Goal: Check status: Check status

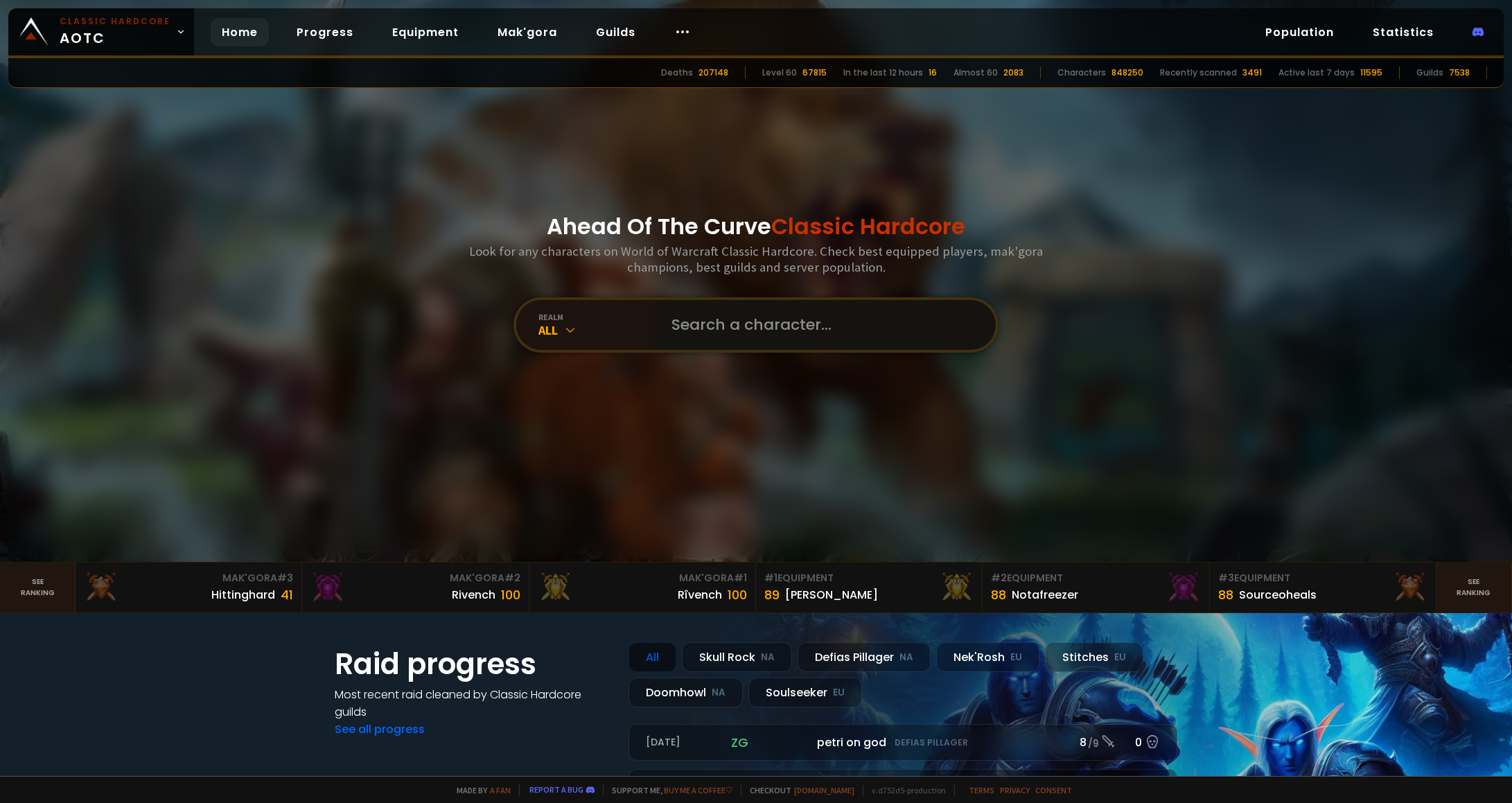
click at [714, 314] on input "text" at bounding box center [821, 325] width 316 height 50
click at [707, 327] on input "text" at bounding box center [821, 325] width 316 height 50
type input "vitor"
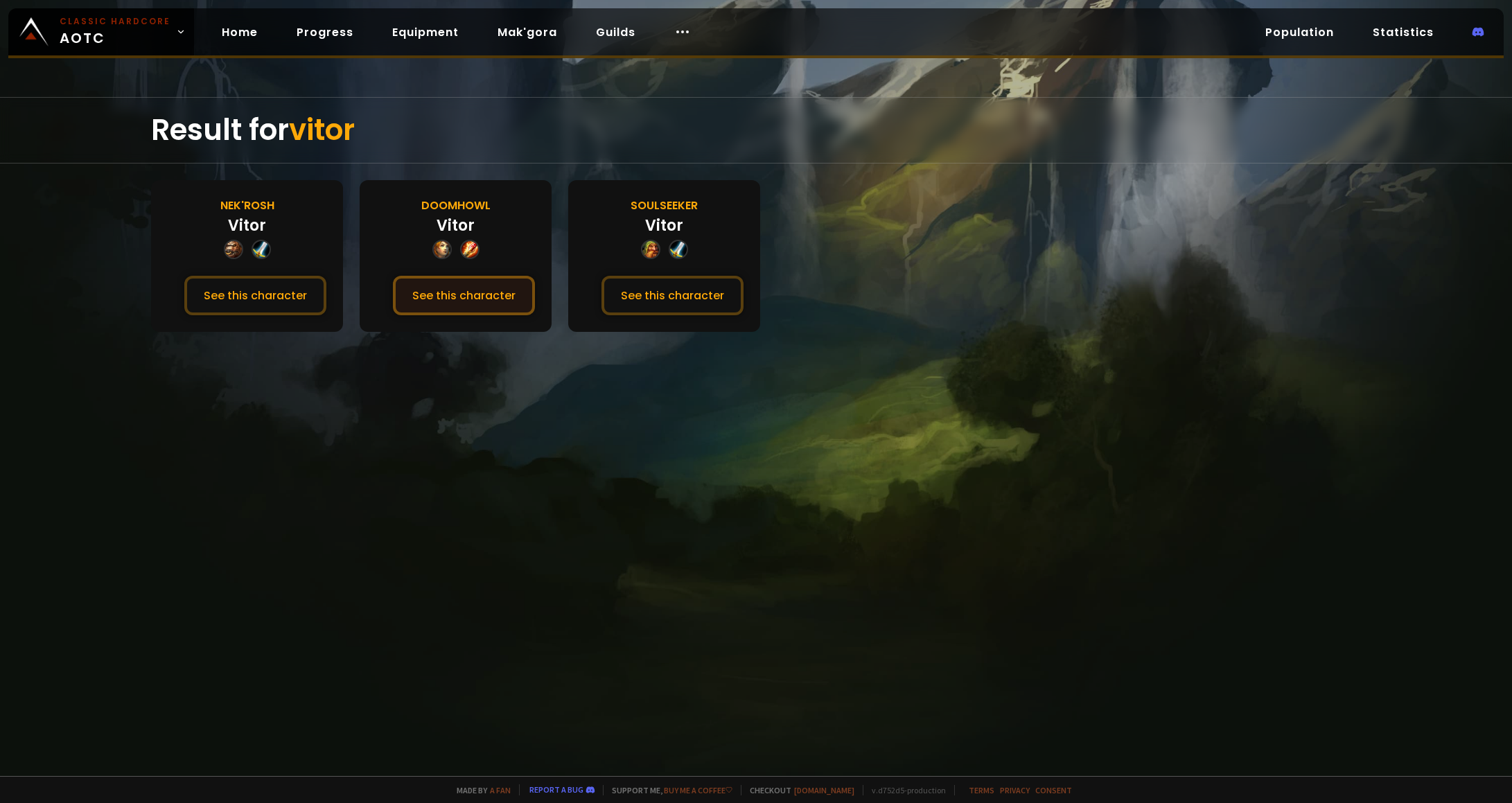
click at [458, 298] on button "See this character" at bounding box center [464, 295] width 142 height 40
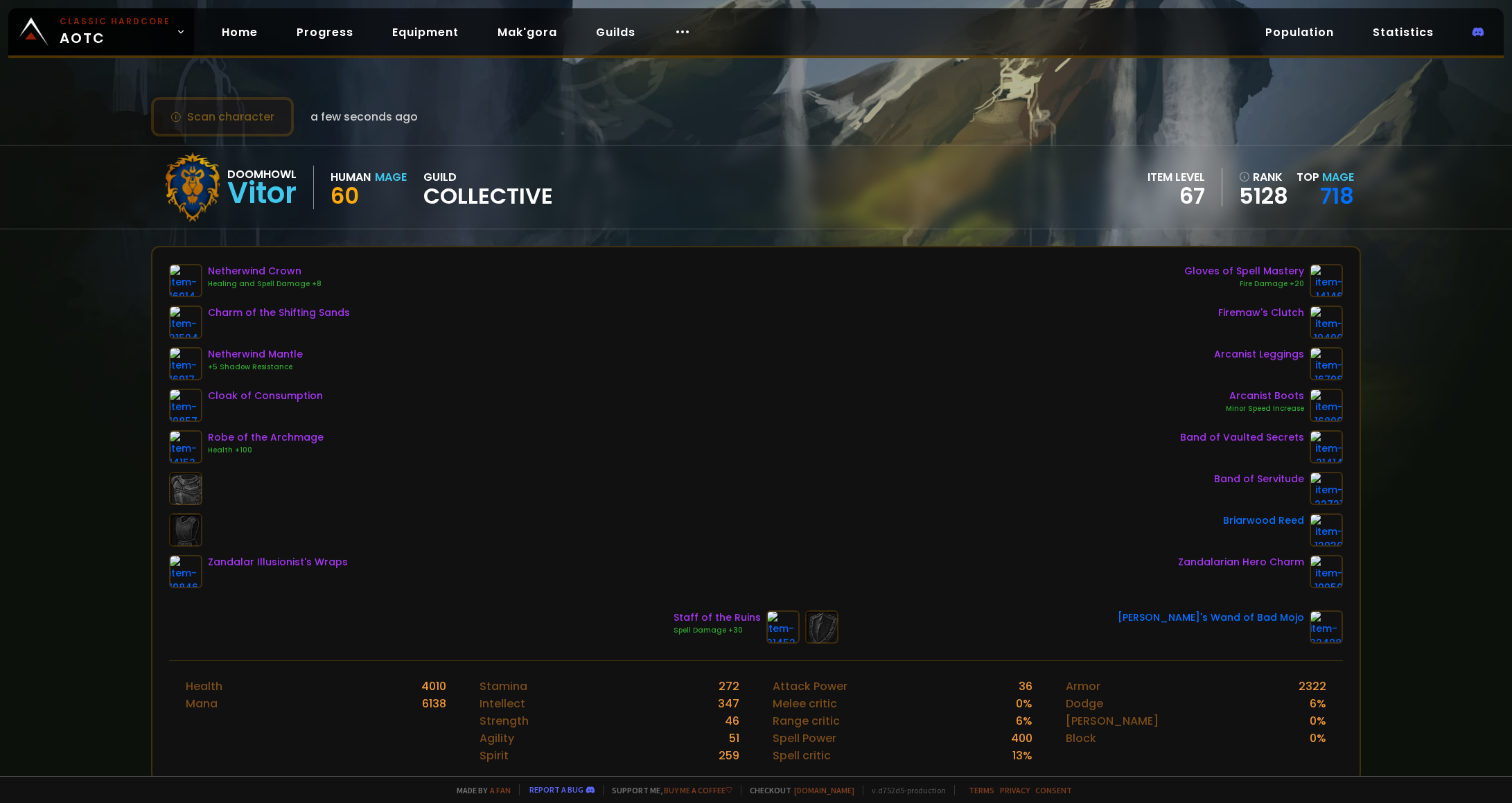
click at [218, 119] on button "Scan character" at bounding box center [222, 116] width 143 height 40
drag, startPoint x: 1377, startPoint y: 201, endPoint x: 1273, endPoint y: 171, distance: 108.2
click at [1273, 171] on div "Doomhowl Vitor Human Mage 60 guild Collective item level 67 rank 5128 Top Mage …" at bounding box center [756, 187] width 1512 height 85
click at [1280, 168] on div "item level 67 rank 5128 Top Mage 718" at bounding box center [1251, 186] width 207 height 38
drag, startPoint x: 1280, startPoint y: 168, endPoint x: 1374, endPoint y: 210, distance: 103.0
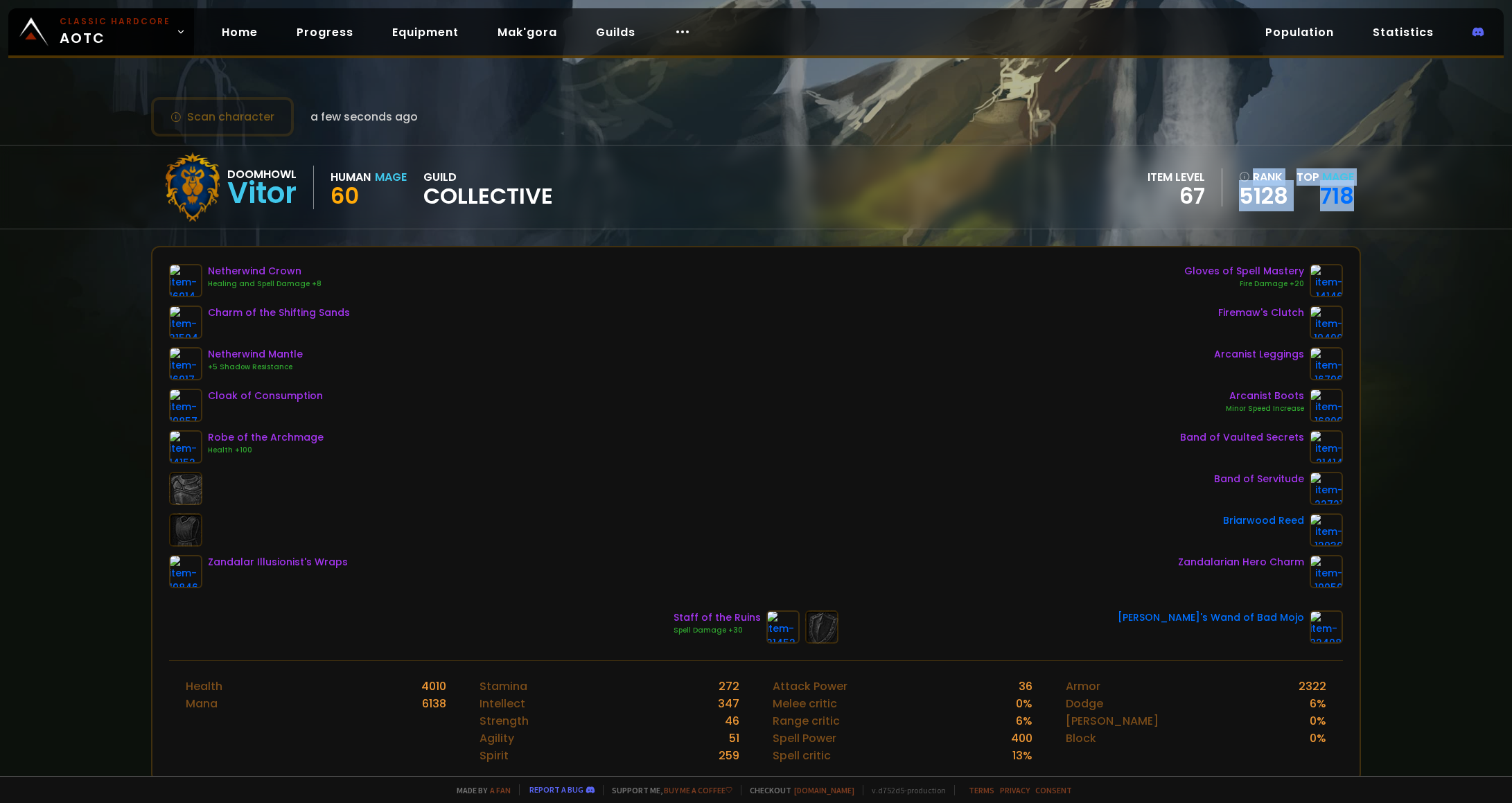
click at [1374, 210] on div "Doomhowl Vitor Human Mage 60 guild Collective item level 67 rank 5128 Top Mage …" at bounding box center [756, 187] width 1512 height 85
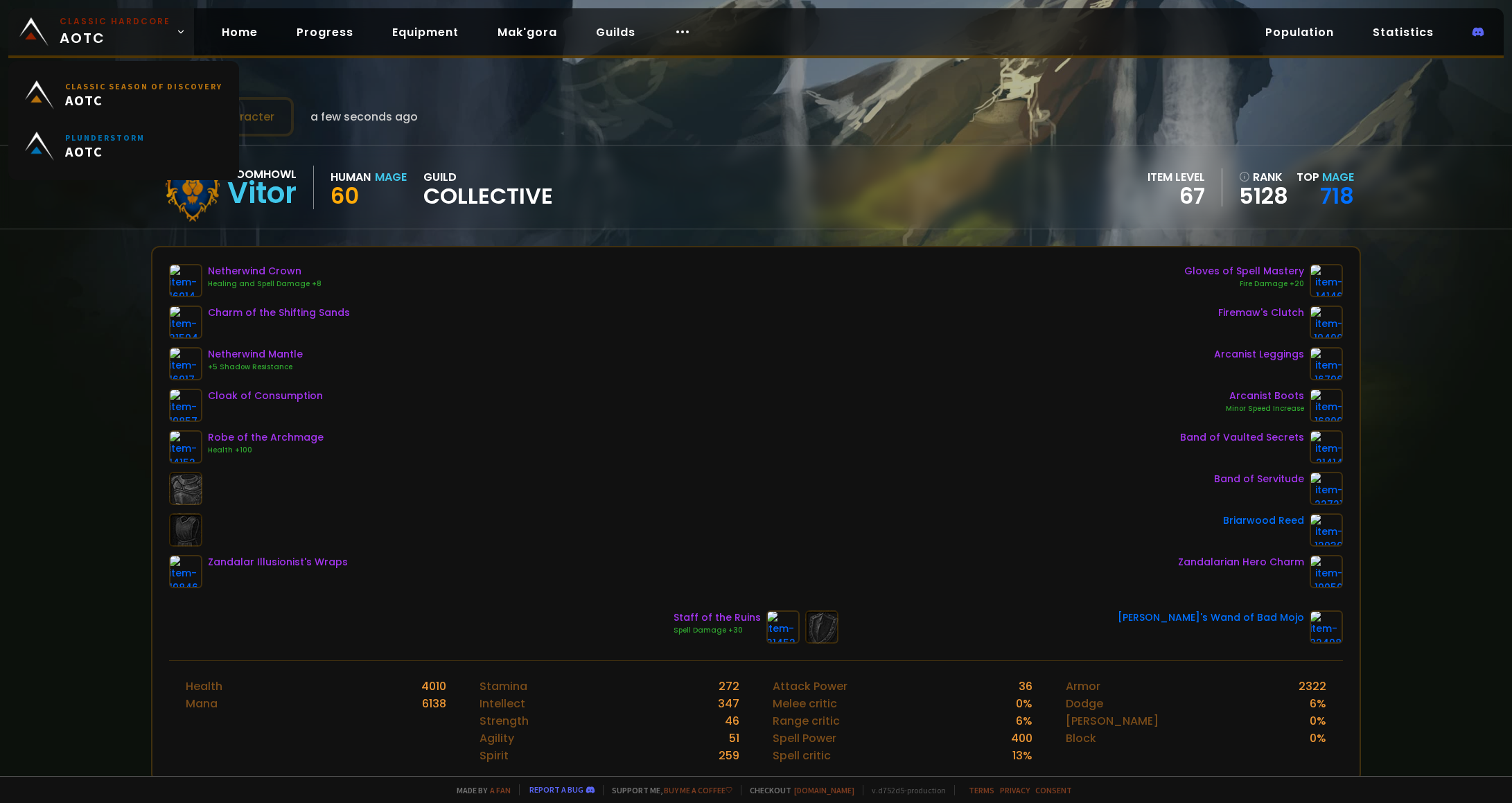
click at [61, 32] on span "Classic Hardcore AOTC" at bounding box center [115, 32] width 111 height 33
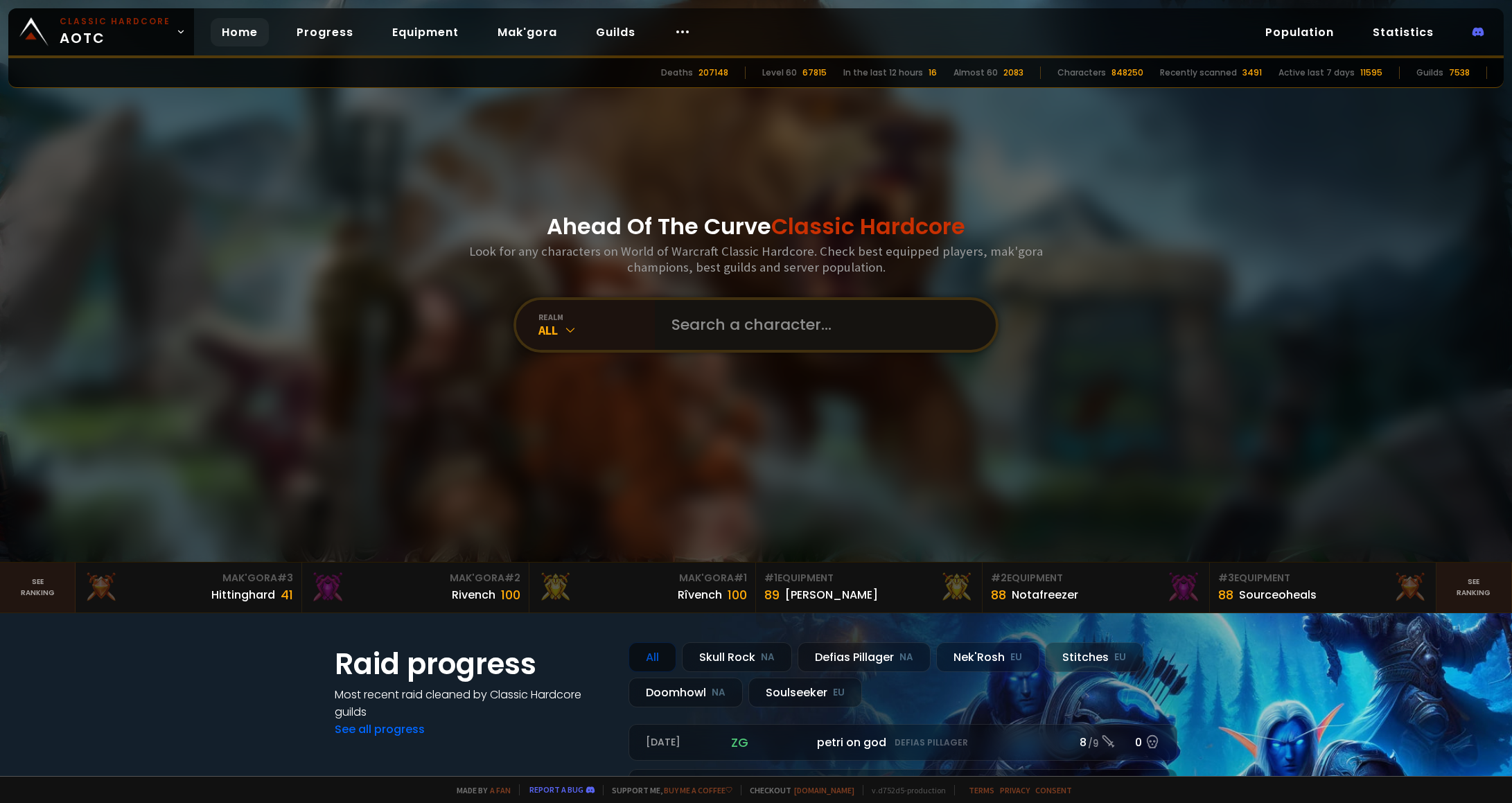
click at [742, 321] on input "text" at bounding box center [821, 325] width 316 height 50
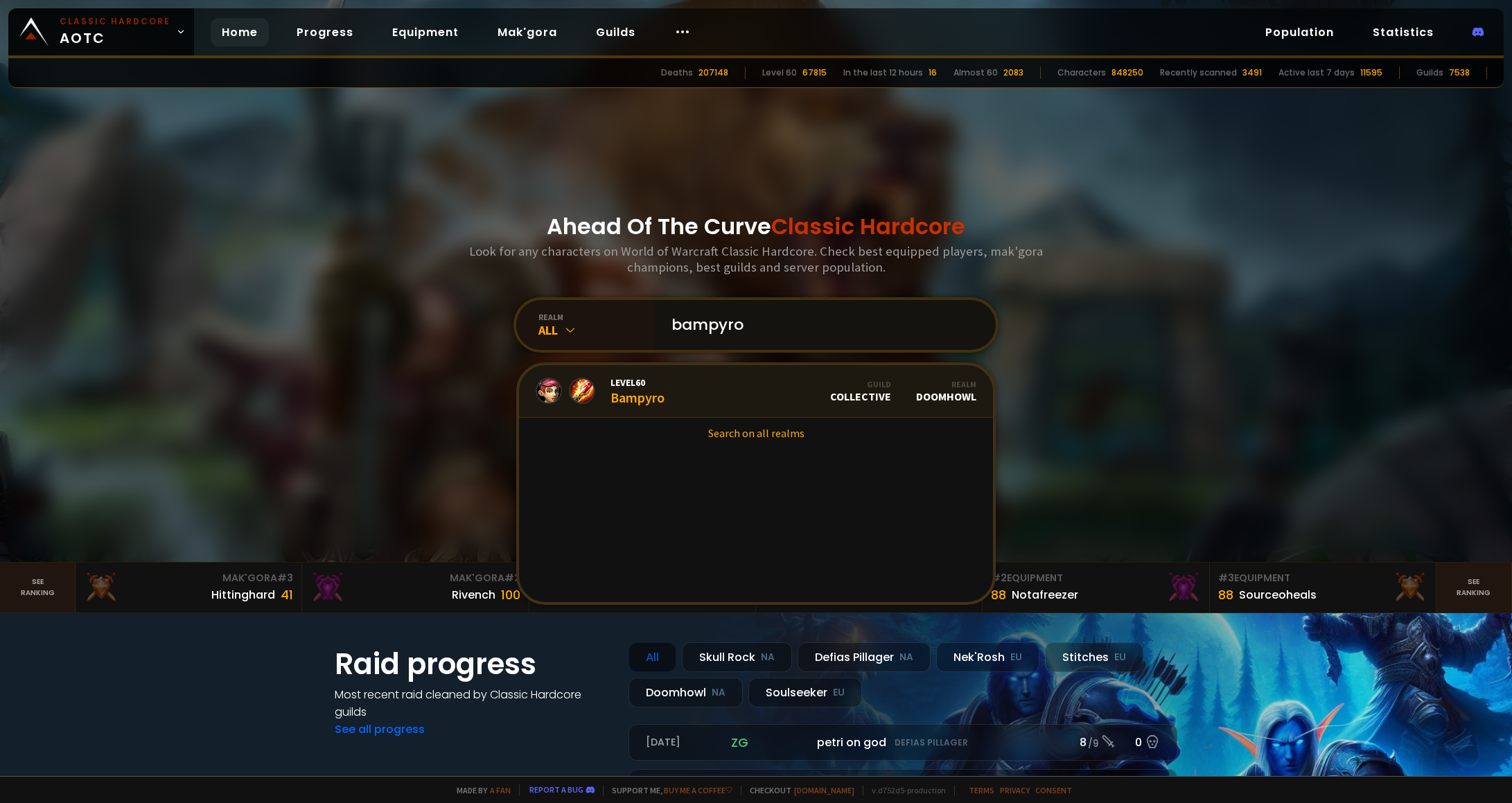
type input "bampyro"
click at [708, 398] on link "Level 60 Bampyro Guild Collective Realm Doomhowl" at bounding box center [755, 391] width 474 height 53
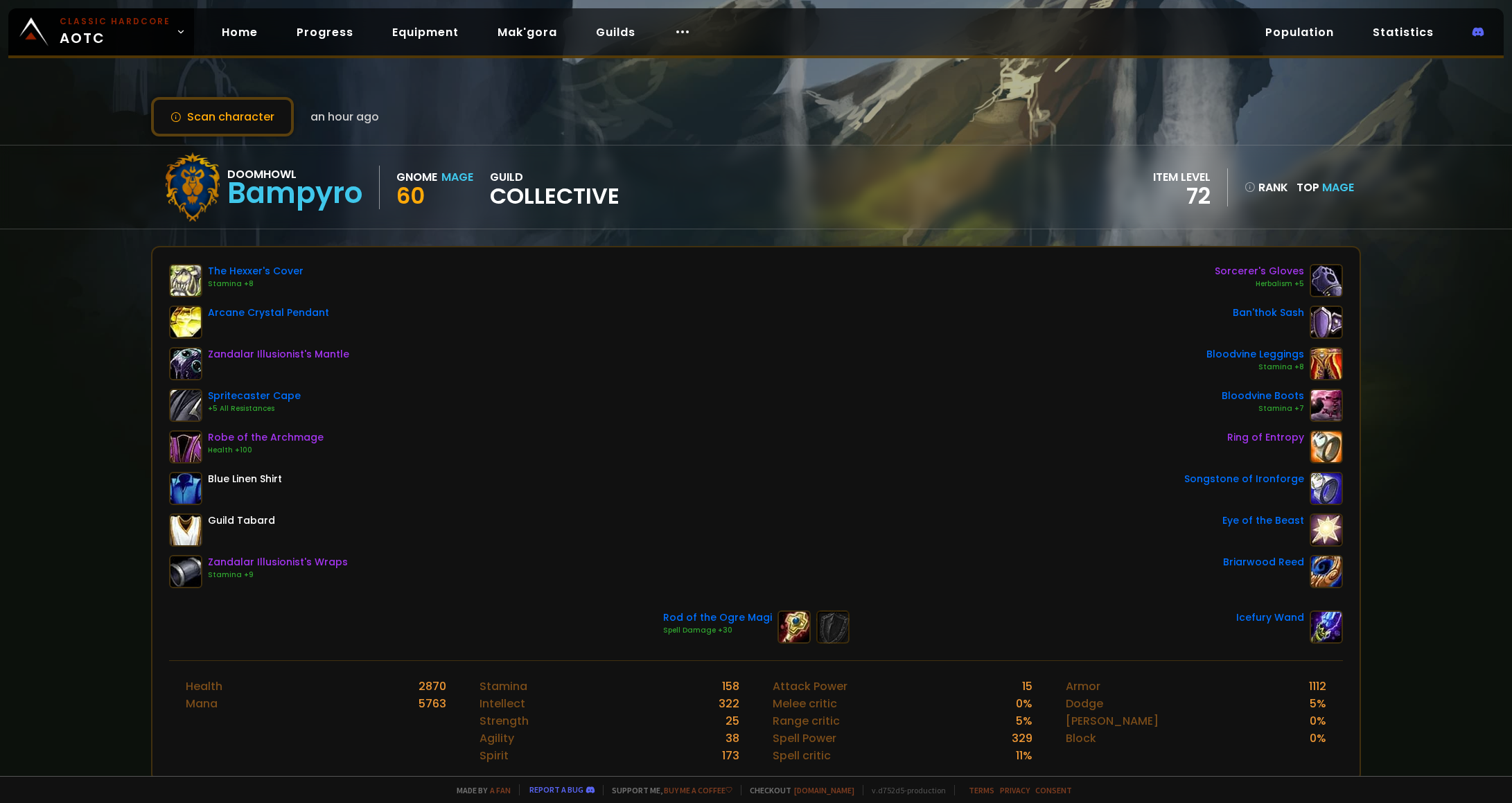
click at [420, 374] on div "The Hexxer's Cover Stamina +8 Arcane Crystal Pendant Zandalar Illusionist's Man…" at bounding box center [756, 425] width 1174 height 324
click at [205, 105] on button "Scan character" at bounding box center [222, 116] width 143 height 40
click at [543, 256] on div "The Hexxer's Cover Stamina +8 Arcane Crystal Pendant Zandalar Illusionist's Man…" at bounding box center [756, 453] width 1207 height 413
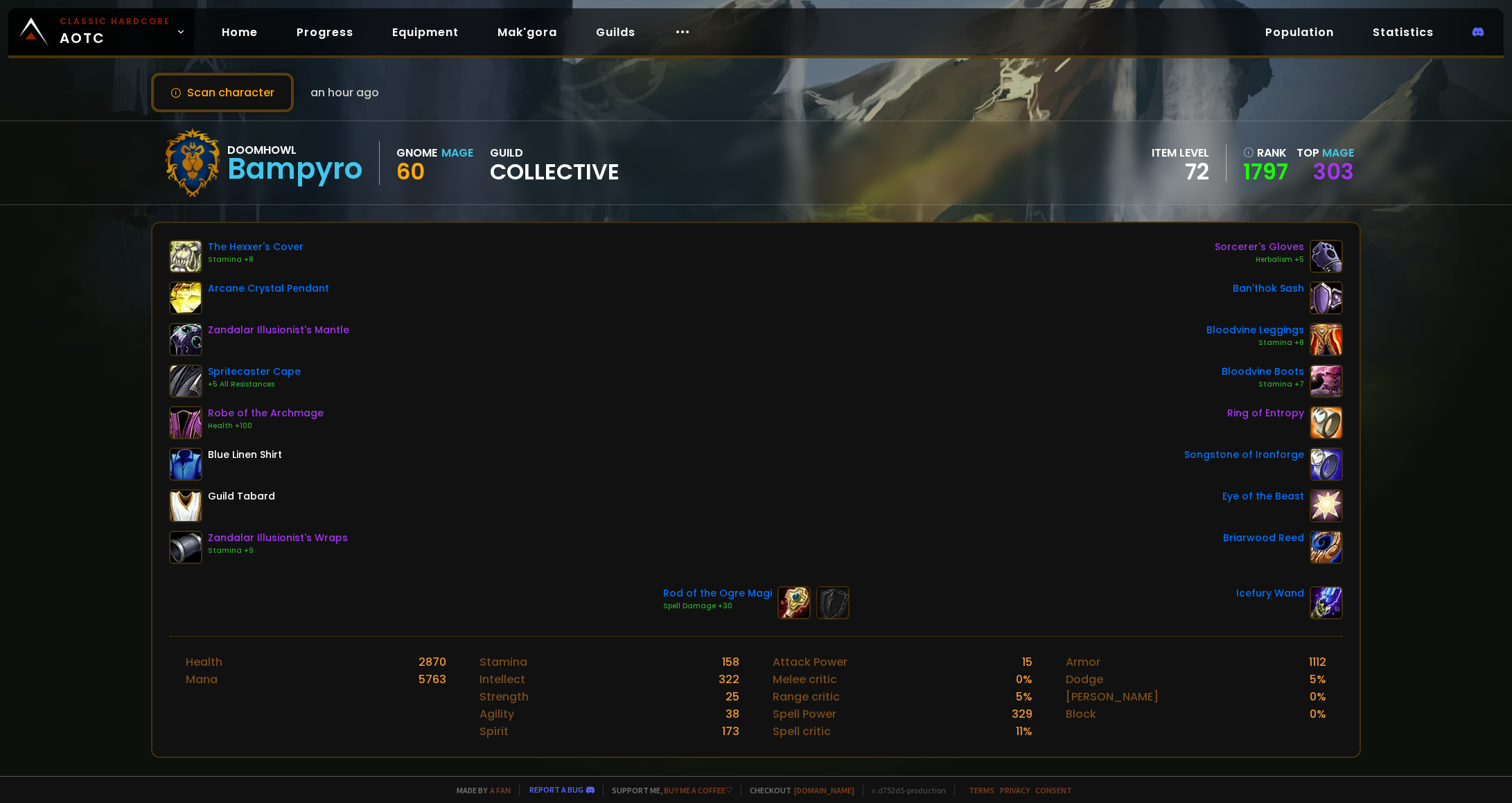
click at [1127, 387] on div "The Hexxer's Cover Stamina +8 Arcane Crystal Pendant Zandalar Illusionist's Man…" at bounding box center [756, 402] width 1174 height 324
click at [190, 93] on button "Scan character" at bounding box center [222, 92] width 143 height 40
click at [663, 246] on div "The Hexxer's Cover Stamina +8 Arcane Crystal Pendant Zandalar Illusionist's Man…" at bounding box center [756, 402] width 1174 height 324
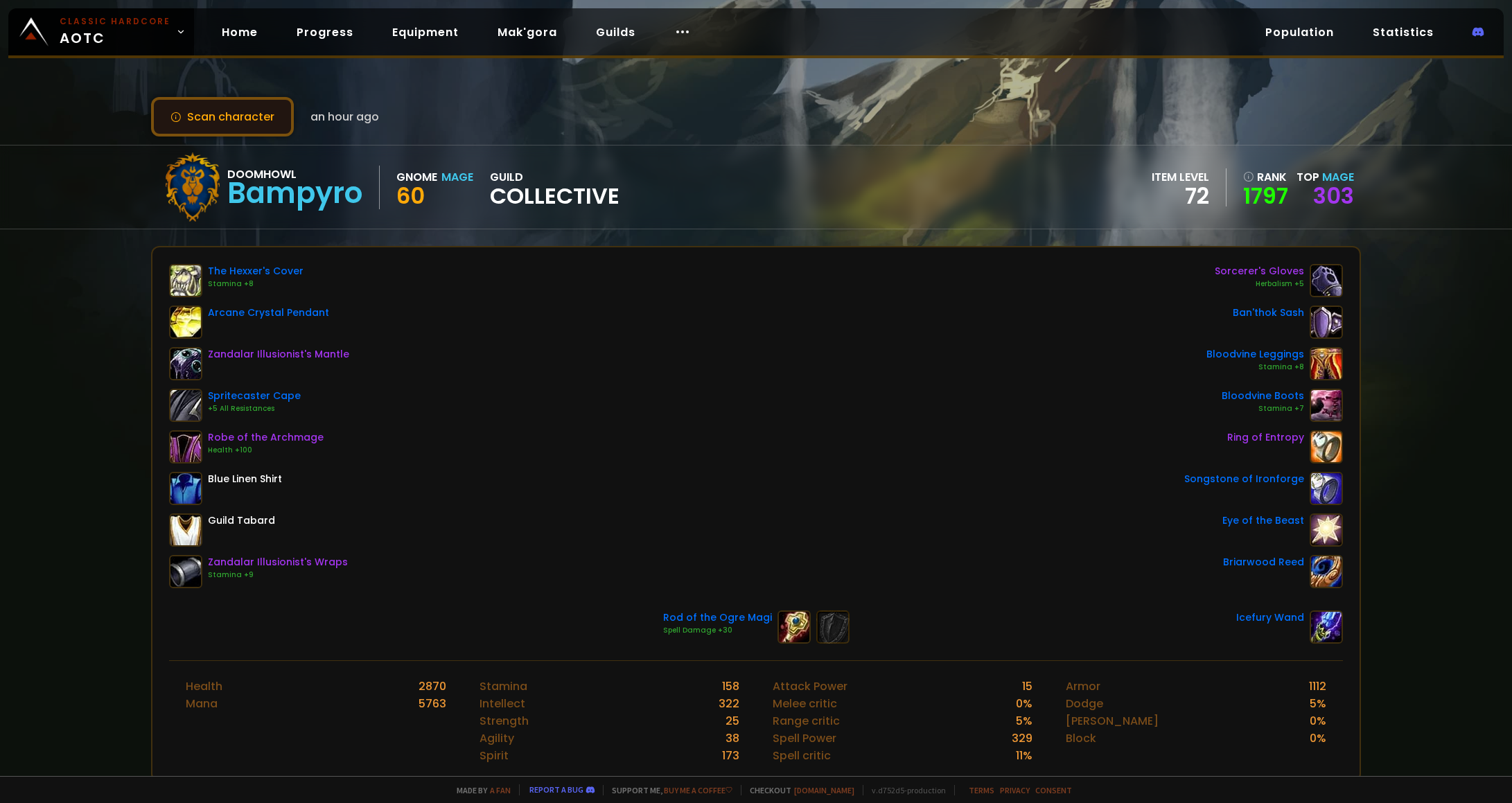
click at [234, 118] on button "Scan character" at bounding box center [222, 116] width 143 height 40
click at [599, 346] on div "The Hexxer's Cover Stamina +8 Arcane Crystal Pendant Zandalar Illusionist's Man…" at bounding box center [756, 425] width 1174 height 324
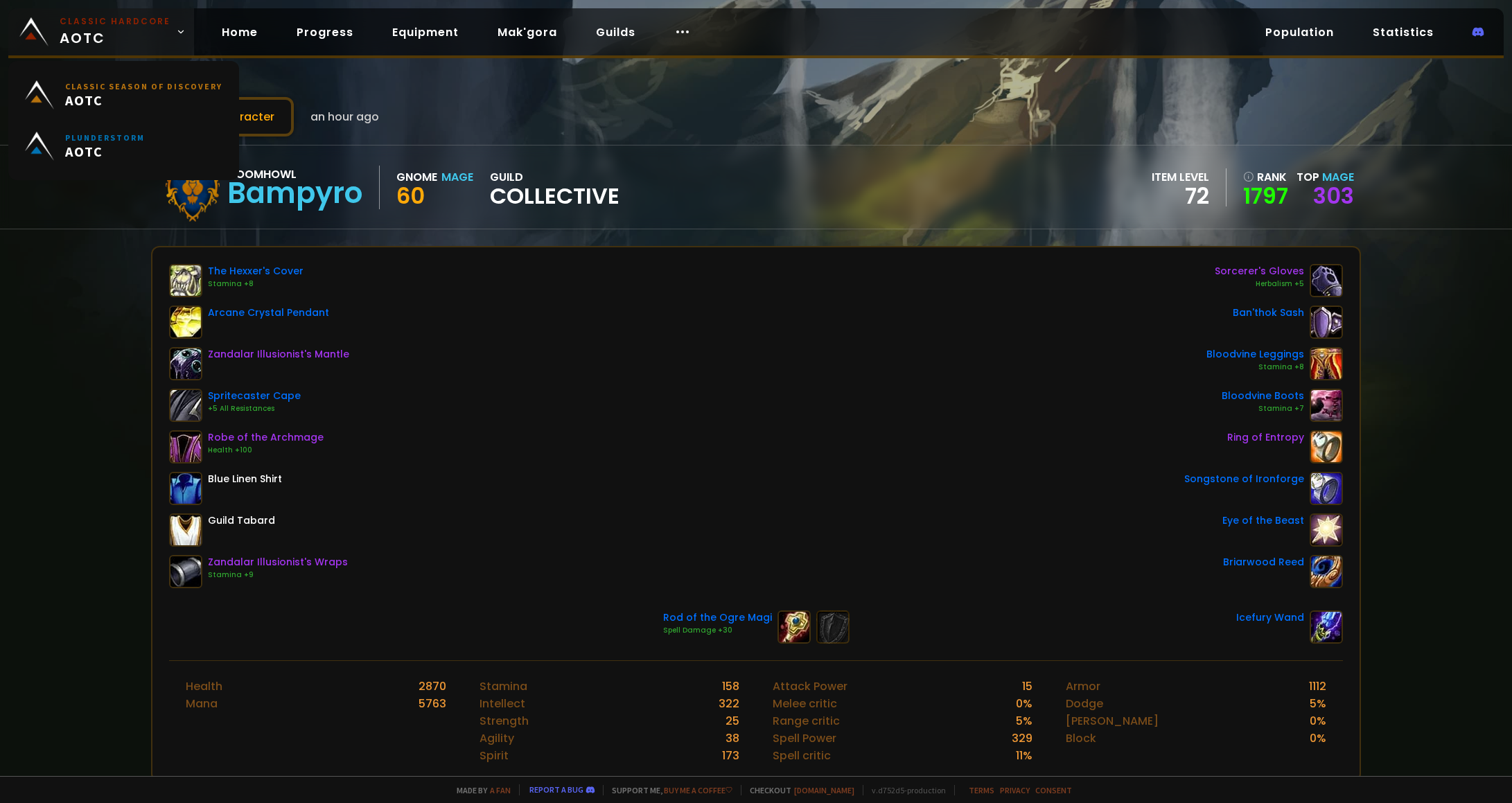
click at [78, 31] on span "Classic Hardcore AOTC" at bounding box center [115, 32] width 111 height 33
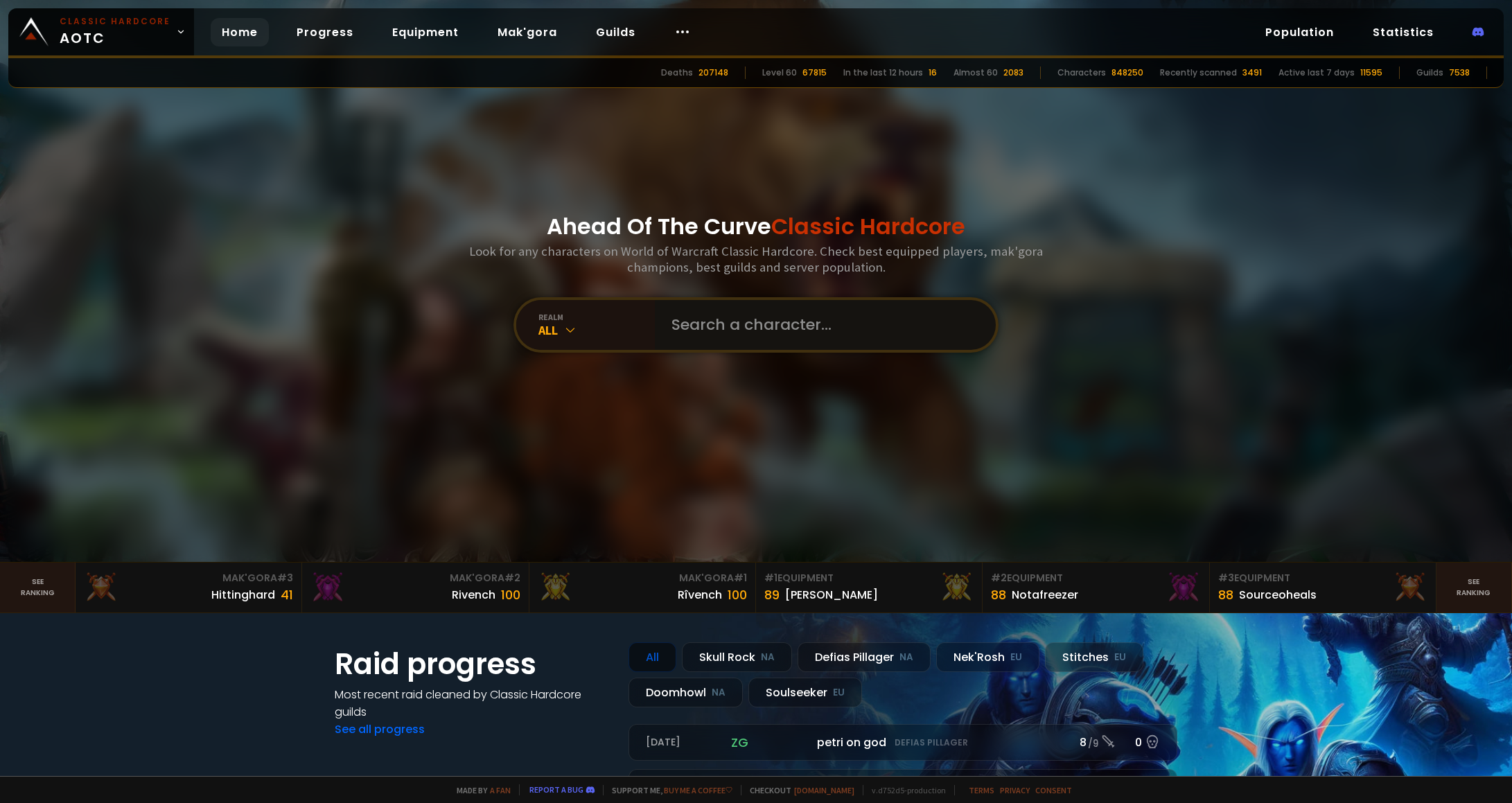
click at [713, 323] on input "text" at bounding box center [821, 325] width 316 height 50
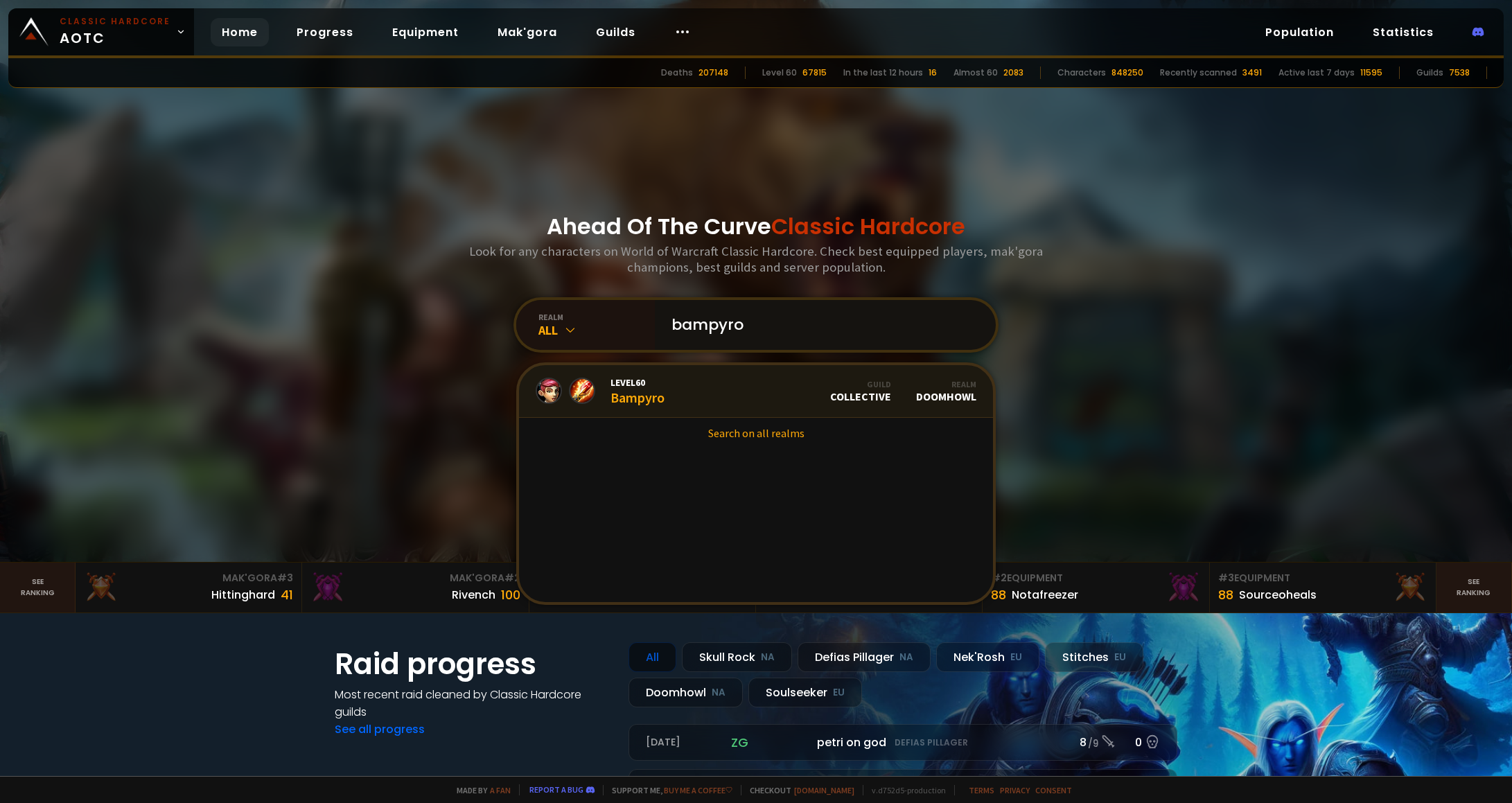
type input "bampyro"
click at [661, 390] on link "Level 60 Bampyro Guild Collective Realm Doomhowl" at bounding box center [755, 391] width 474 height 53
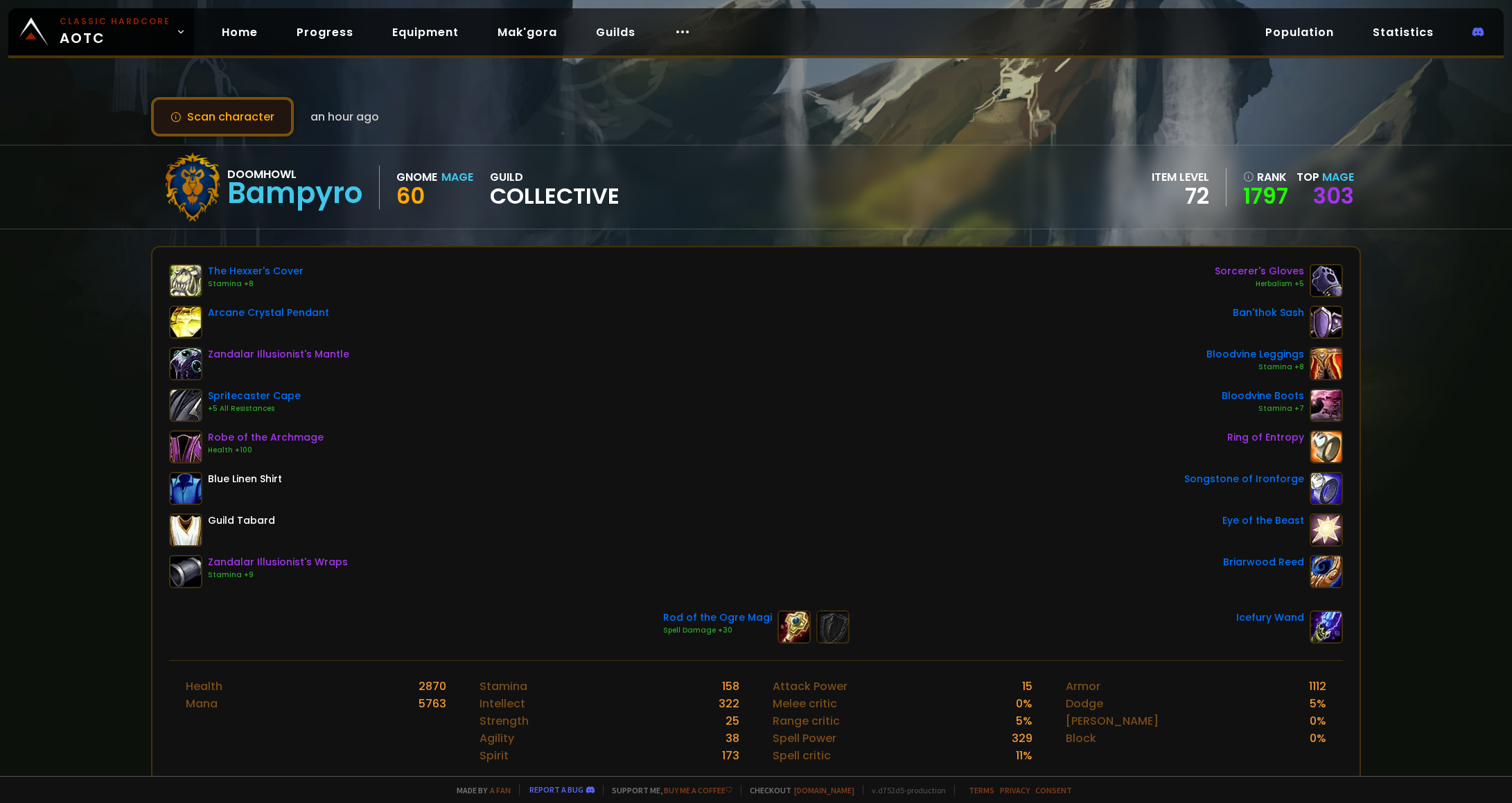
click at [257, 114] on button "Scan character" at bounding box center [222, 116] width 143 height 40
click at [257, 115] on button "Scan character" at bounding box center [222, 116] width 143 height 40
click at [662, 360] on div "The Hexxer's Cover Stamina +8 Arcane Crystal Pendant Zandalar Illusionist's Man…" at bounding box center [756, 425] width 1174 height 324
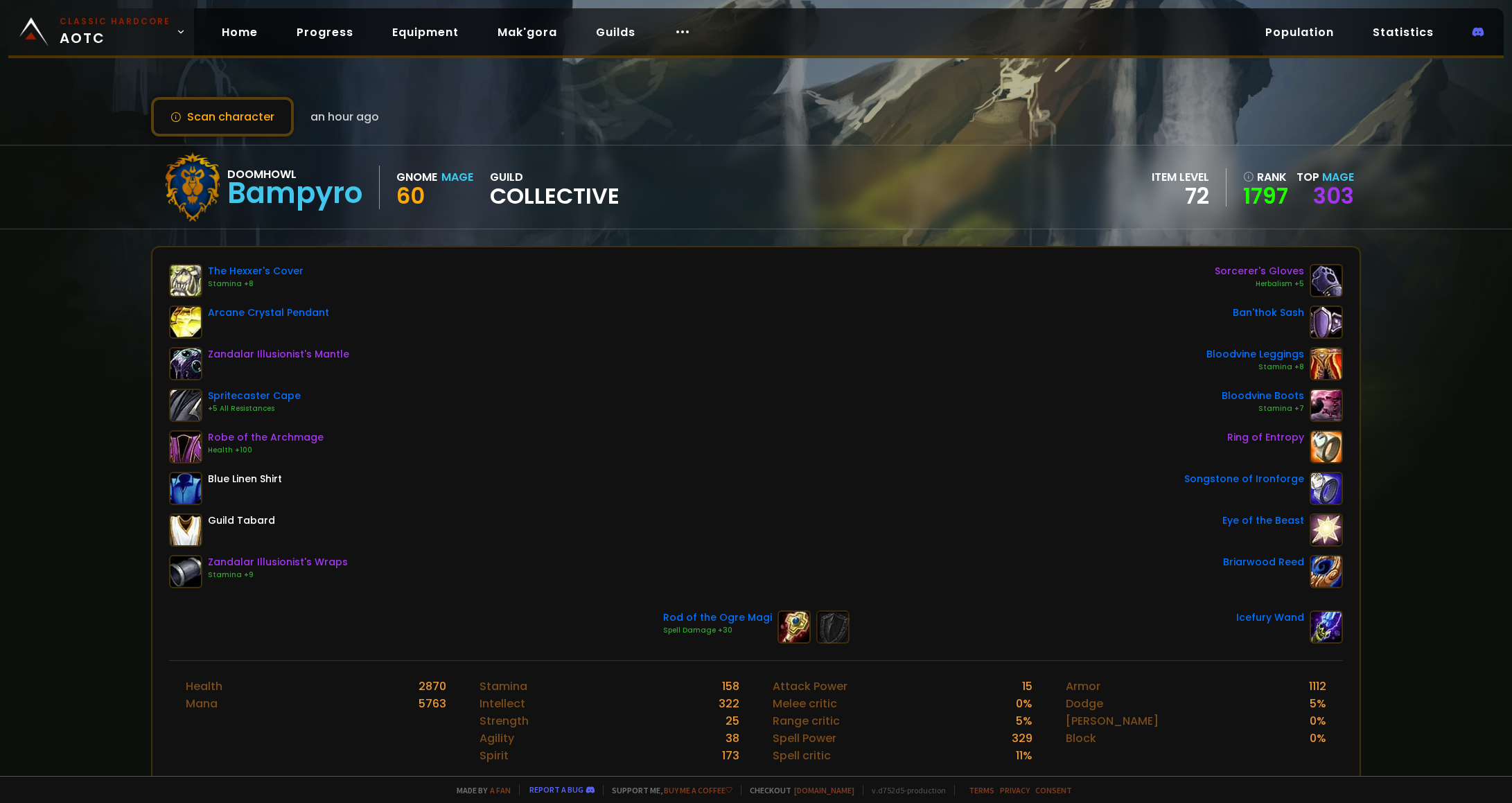
click at [66, 41] on span "Classic Hardcore AOTC" at bounding box center [115, 32] width 111 height 33
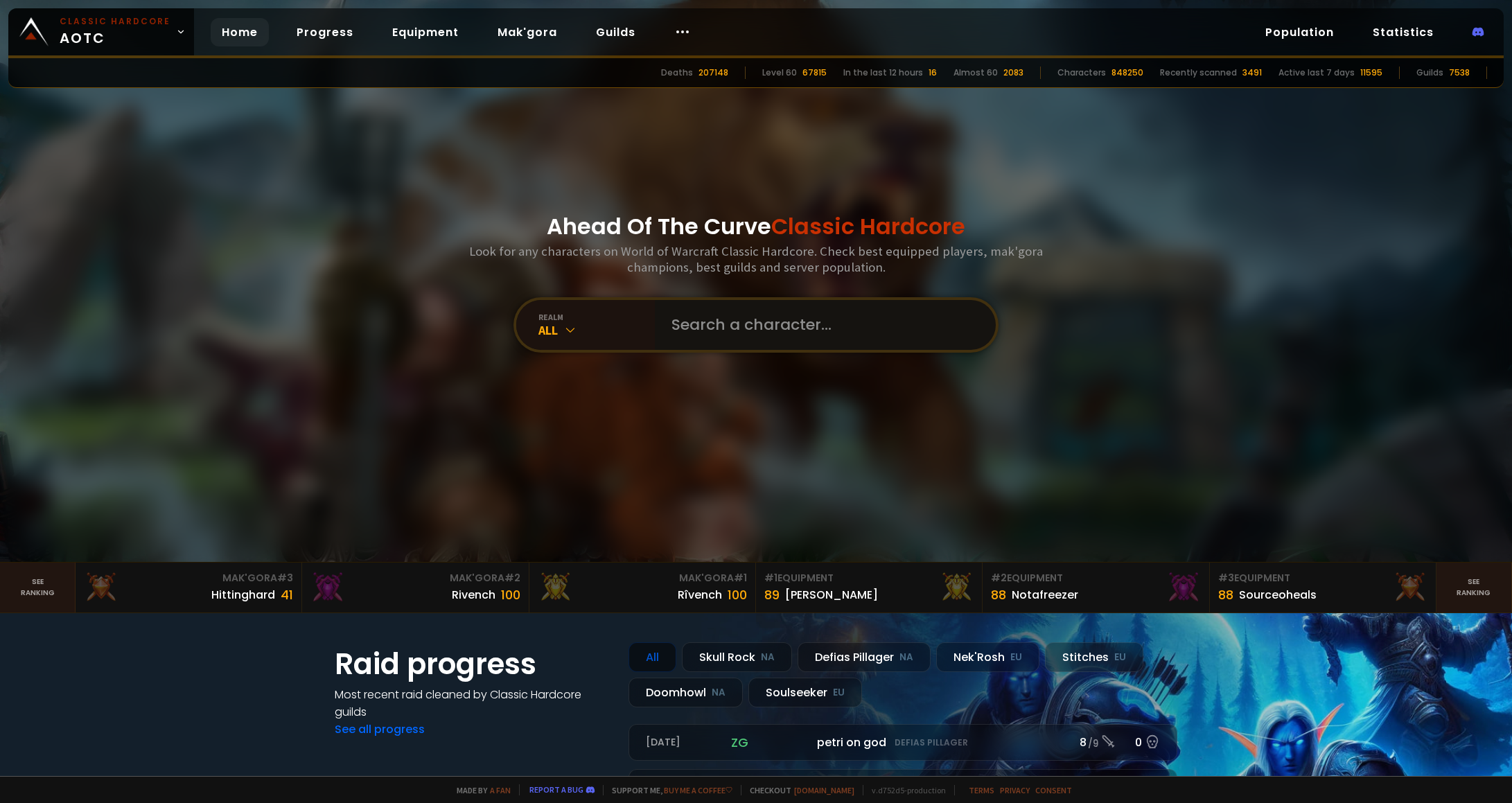
click at [714, 326] on input "text" at bounding box center [821, 325] width 316 height 50
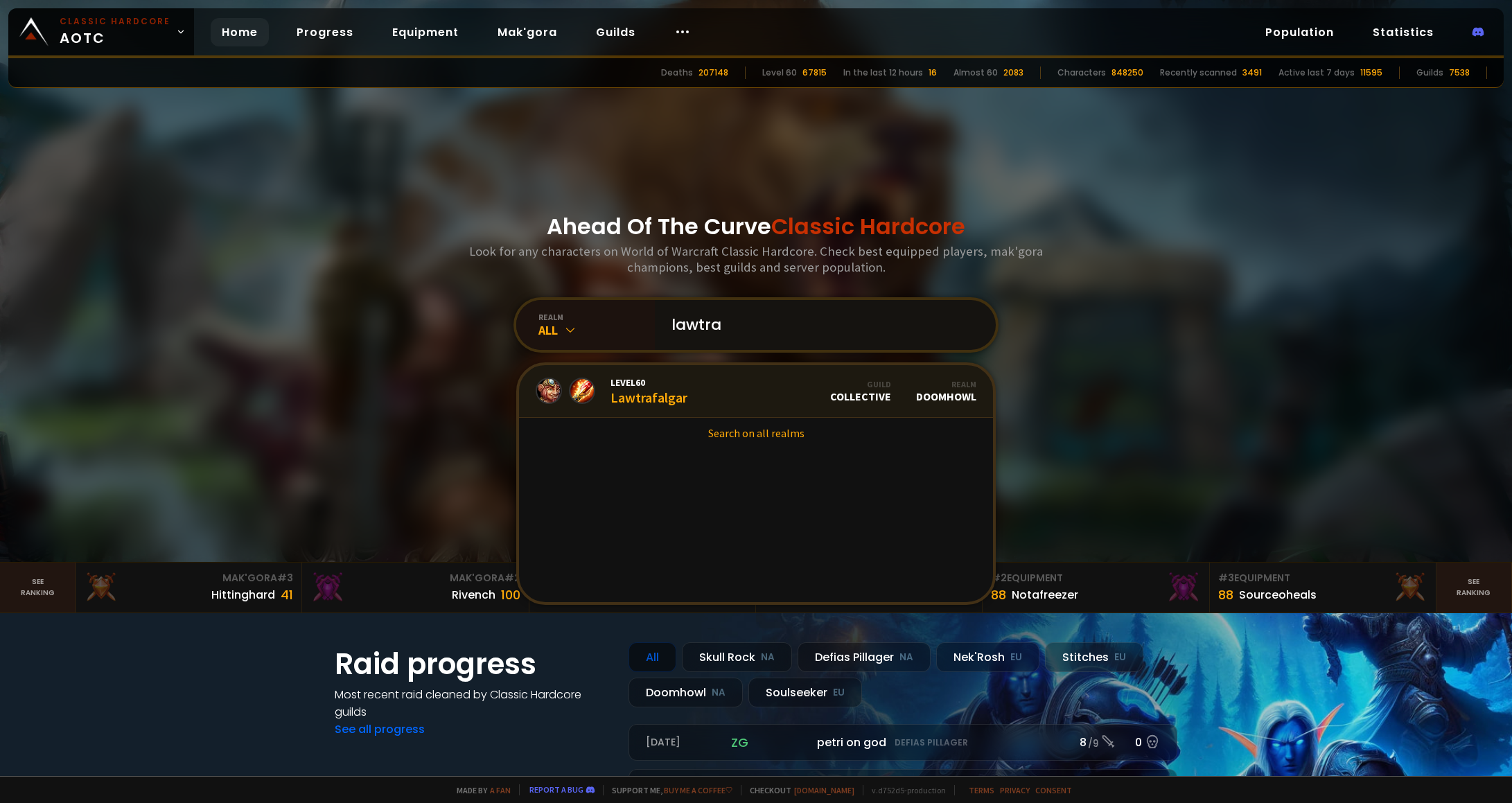
type input "lawtra"
click at [683, 386] on link "Level 60 Lawtrafalgar Guild Collective Realm Doomhowl" at bounding box center [755, 391] width 474 height 53
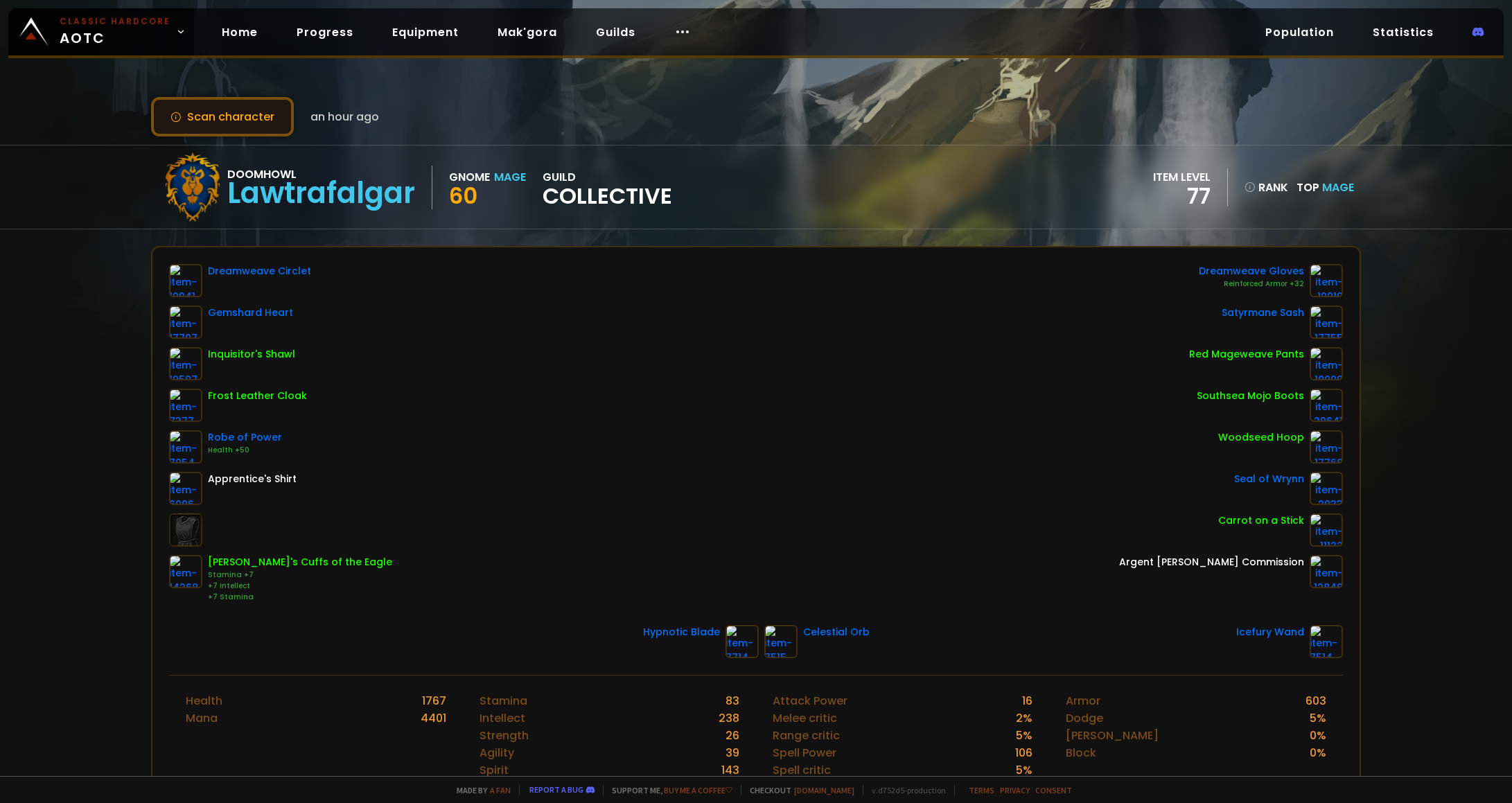
click at [221, 113] on button "Scan character" at bounding box center [222, 116] width 143 height 40
click at [379, 132] on div "Scan character an hour ago" at bounding box center [756, 116] width 1210 height 40
